Goal: Information Seeking & Learning: Understand process/instructions

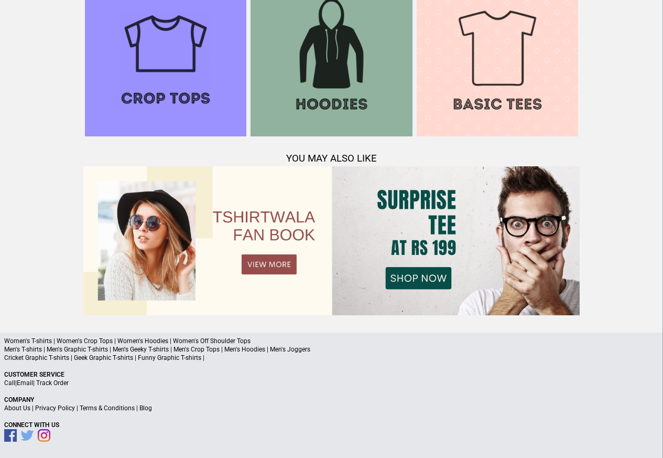
scroll to position [1012, 0]
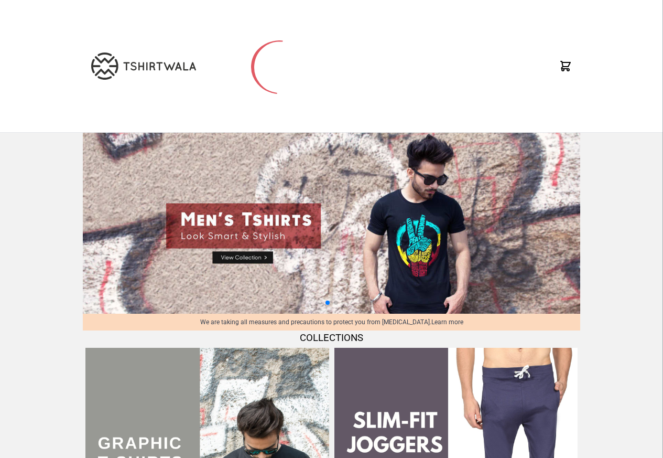
click at [473, 265] on img at bounding box center [332, 223] width 498 height 181
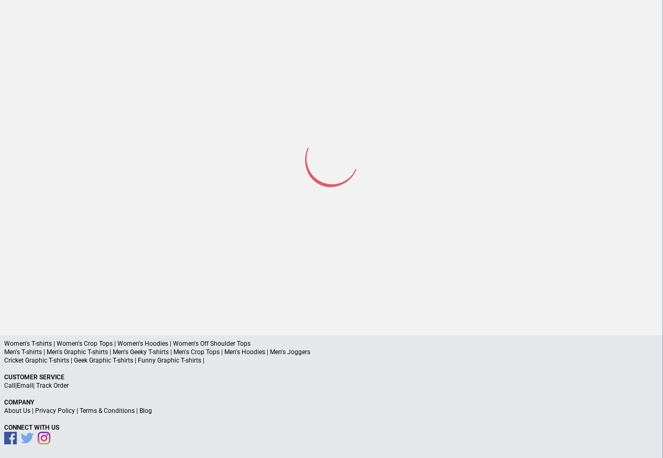
scroll to position [137, 0]
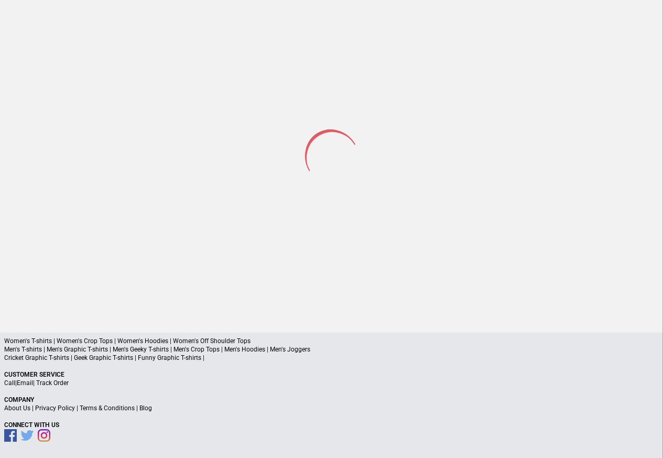
click at [62, 408] on link "Privacy Policy" at bounding box center [55, 407] width 40 height 7
click at [63, 412] on p "About Us | Privacy Policy | Terms & Conditions | Blog" at bounding box center [331, 408] width 655 height 8
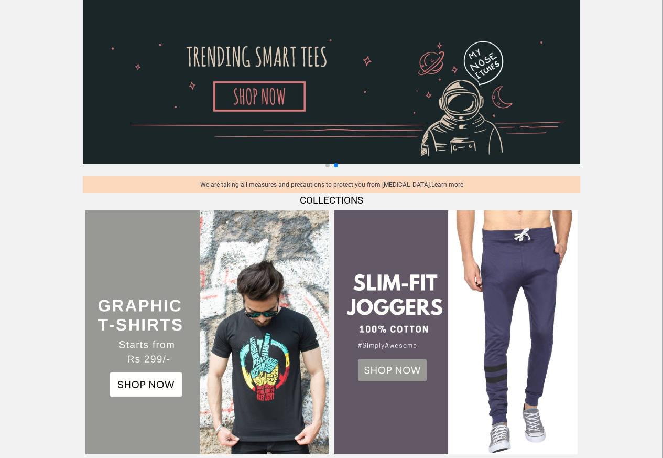
scroll to position [49, 0]
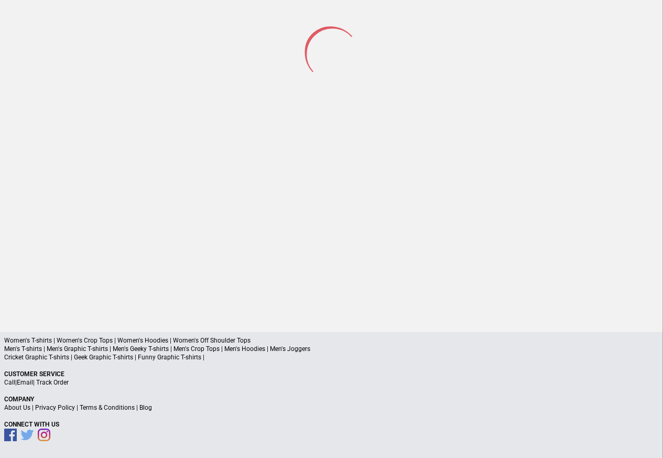
scroll to position [49, 0]
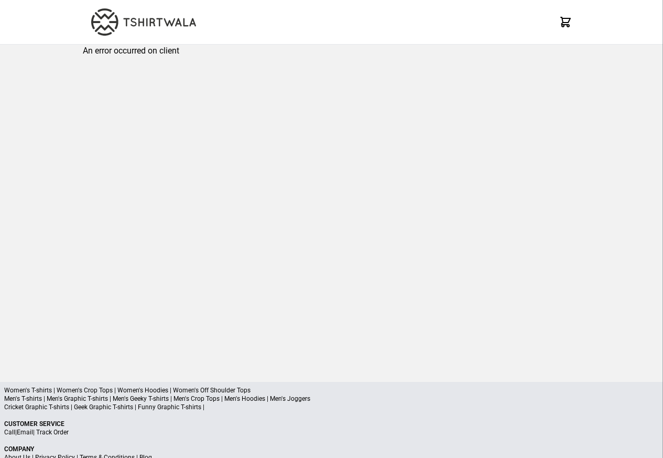
click at [148, 69] on div "An error occurred on client" at bounding box center [332, 205] width 498 height 320
